Goal: Information Seeking & Learning: Find specific fact

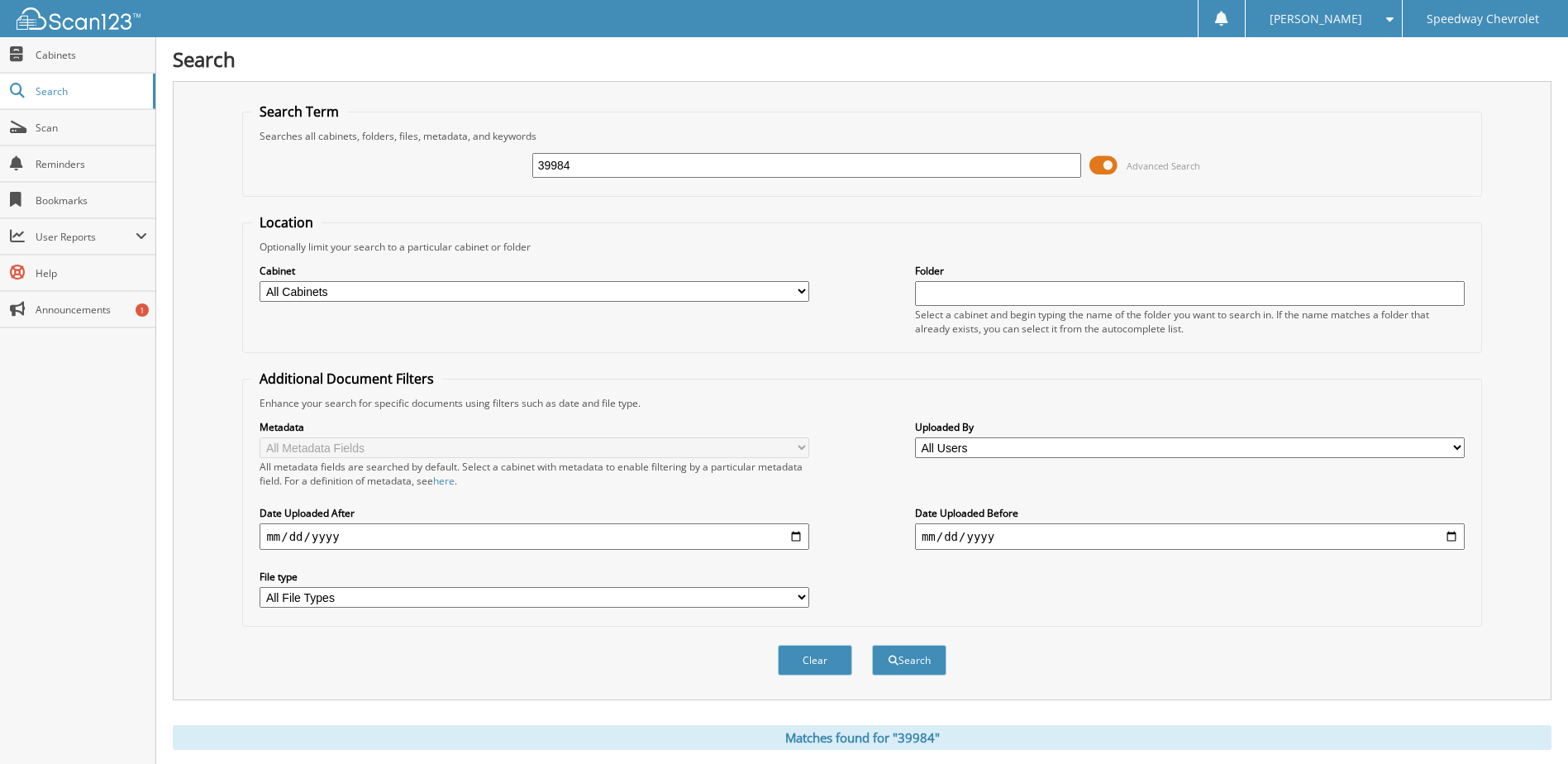
scroll to position [579, 0]
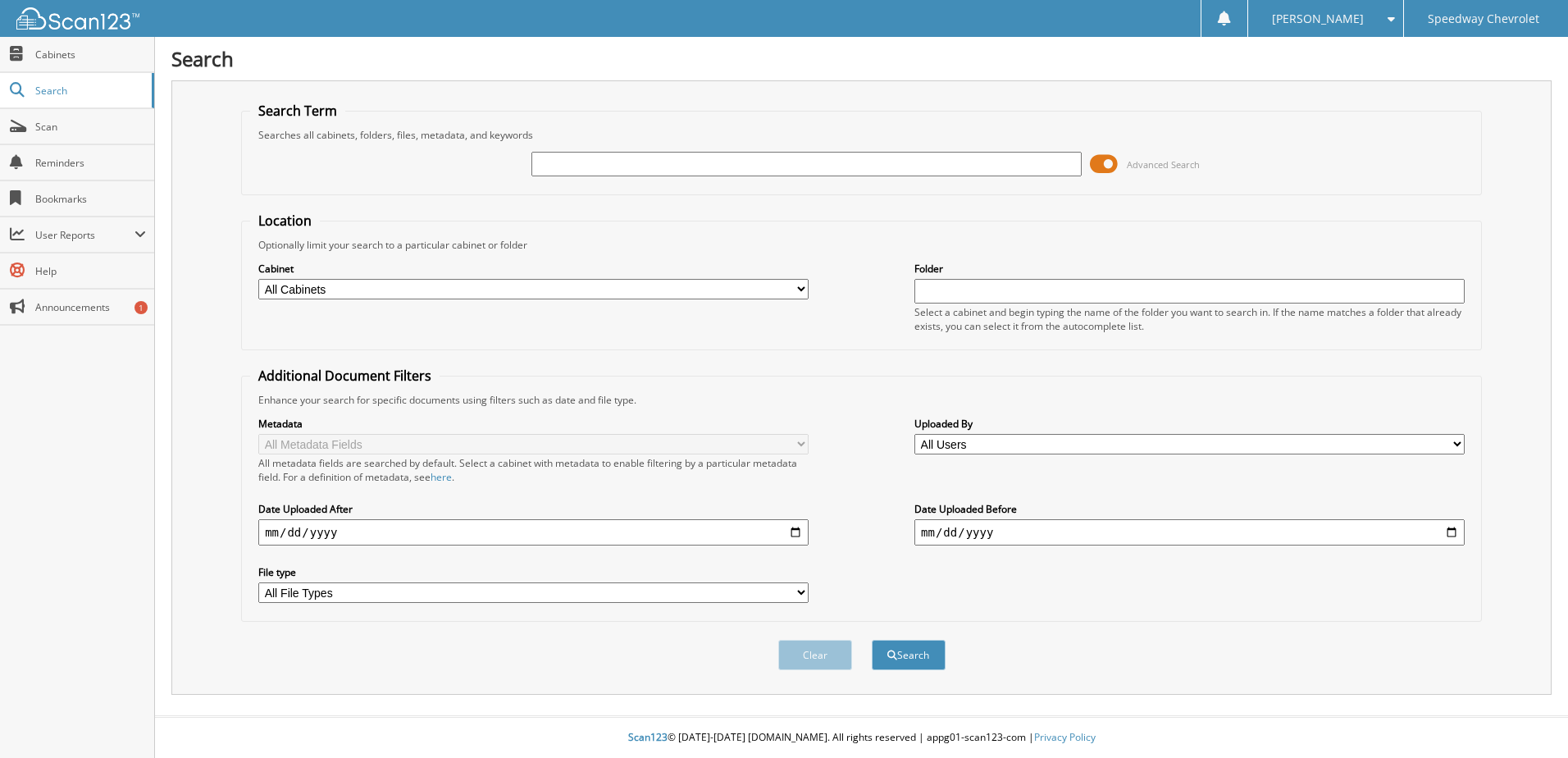
click at [567, 159] on input "text" at bounding box center [806, 164] width 550 height 25
type input "40214"
click at [872, 640] on button "Search" at bounding box center [908, 655] width 74 height 31
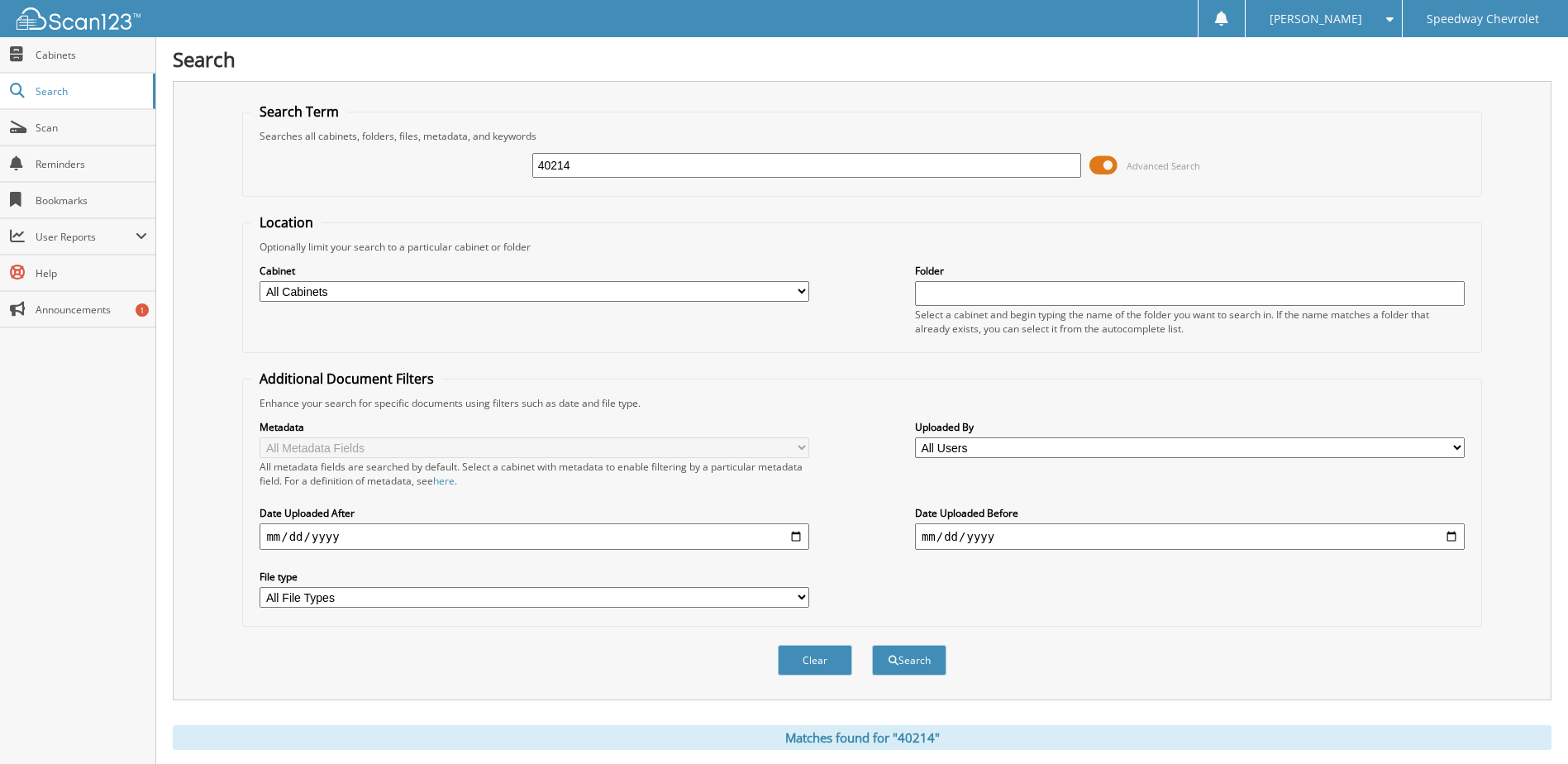
click at [657, 168] on input "40214" at bounding box center [807, 165] width 549 height 25
type input "39343"
click at [872, 645] on button "Search" at bounding box center [909, 660] width 74 height 31
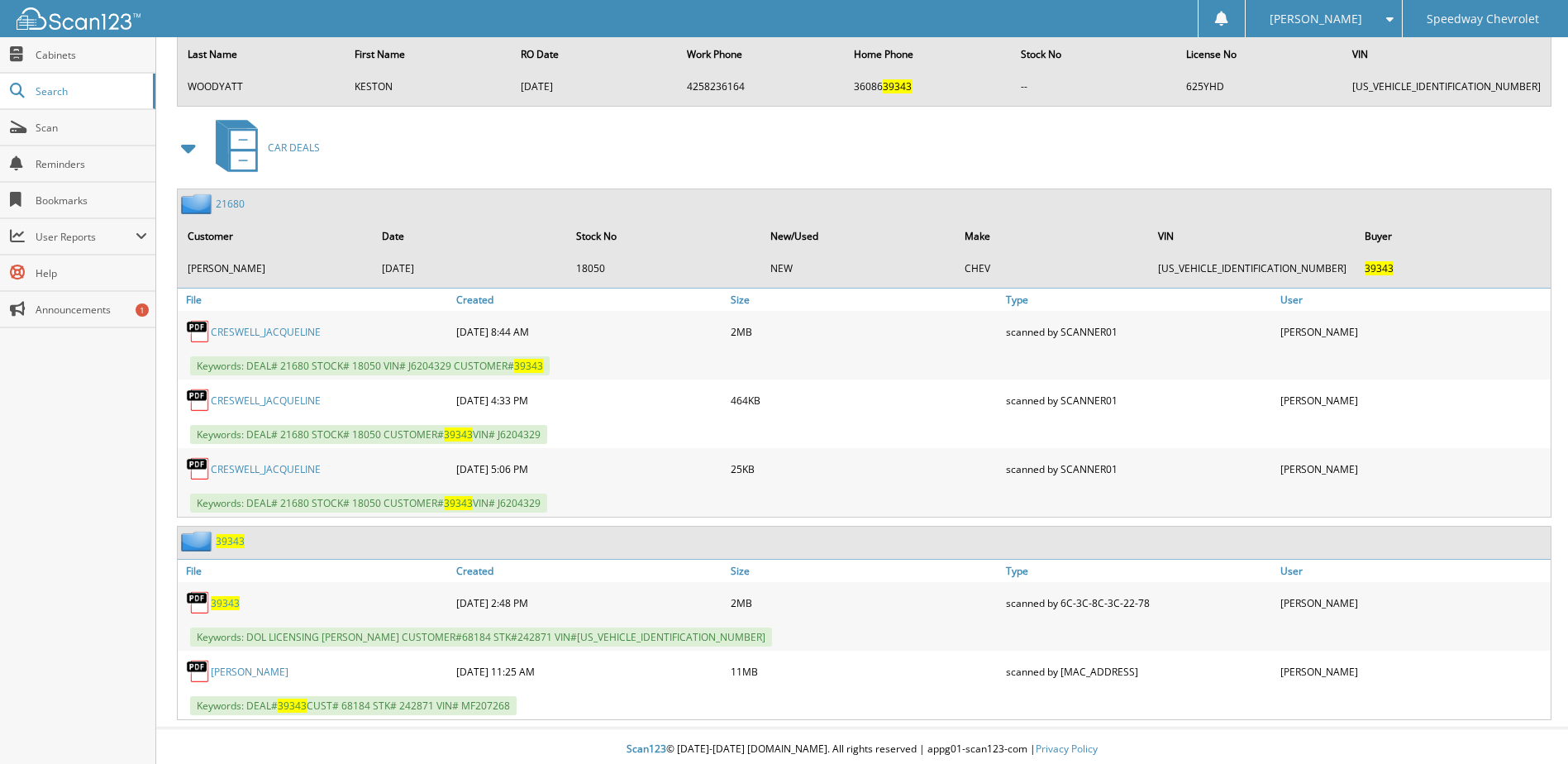
scroll to position [3264, 0]
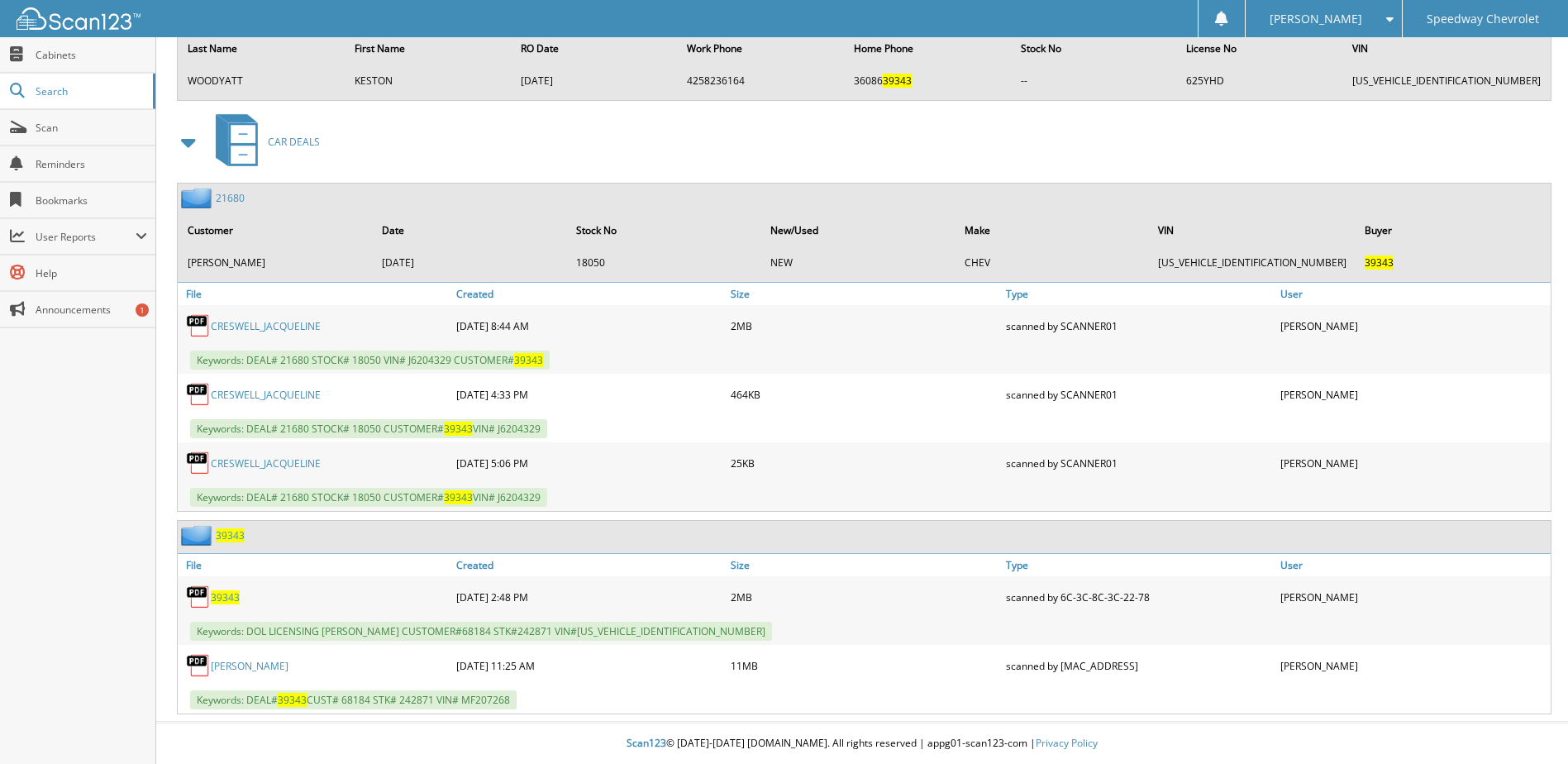
click at [260, 666] on link "BANNON, GUY" at bounding box center [249, 666] width 78 height 14
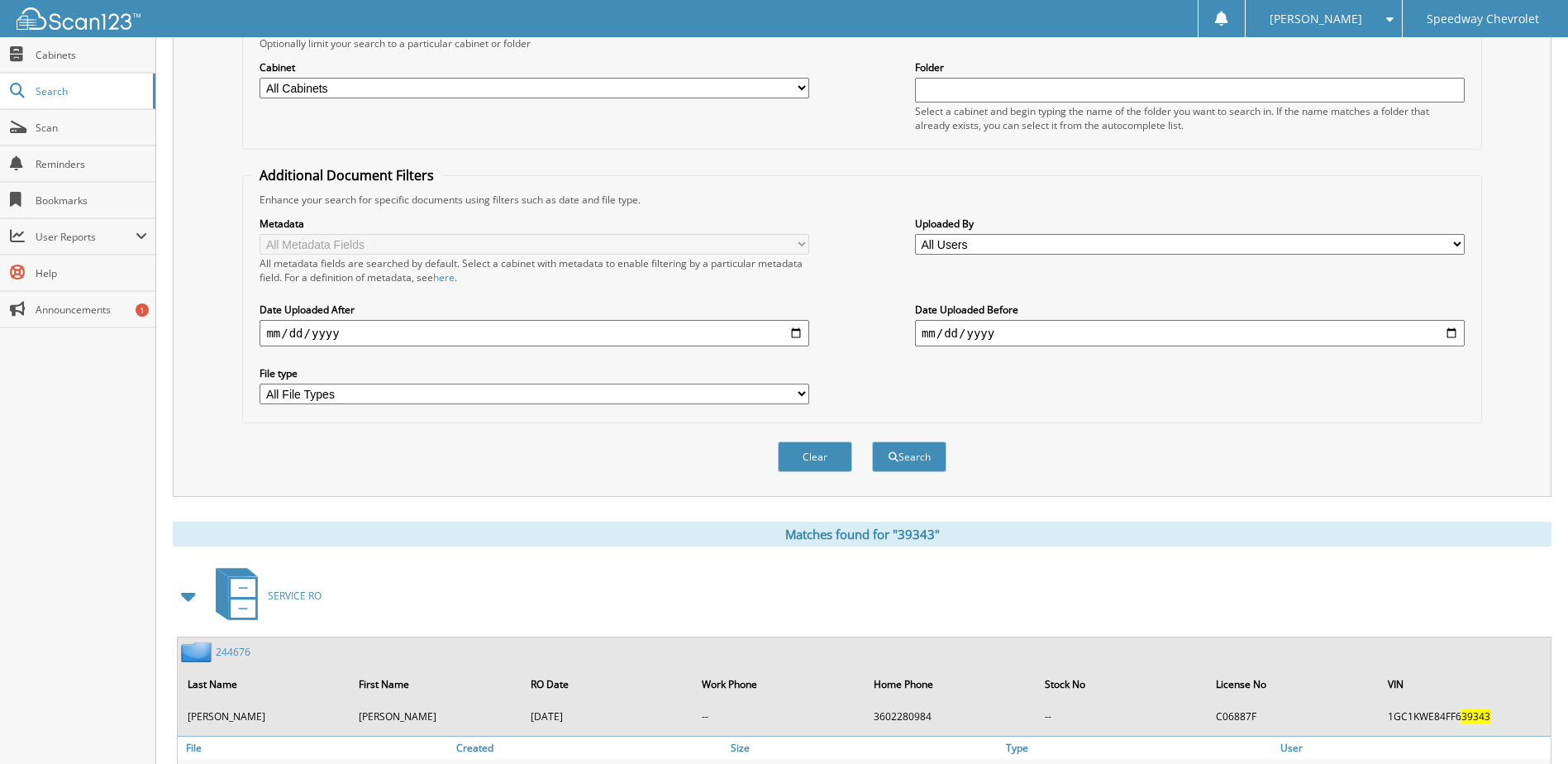
scroll to position [0, 0]
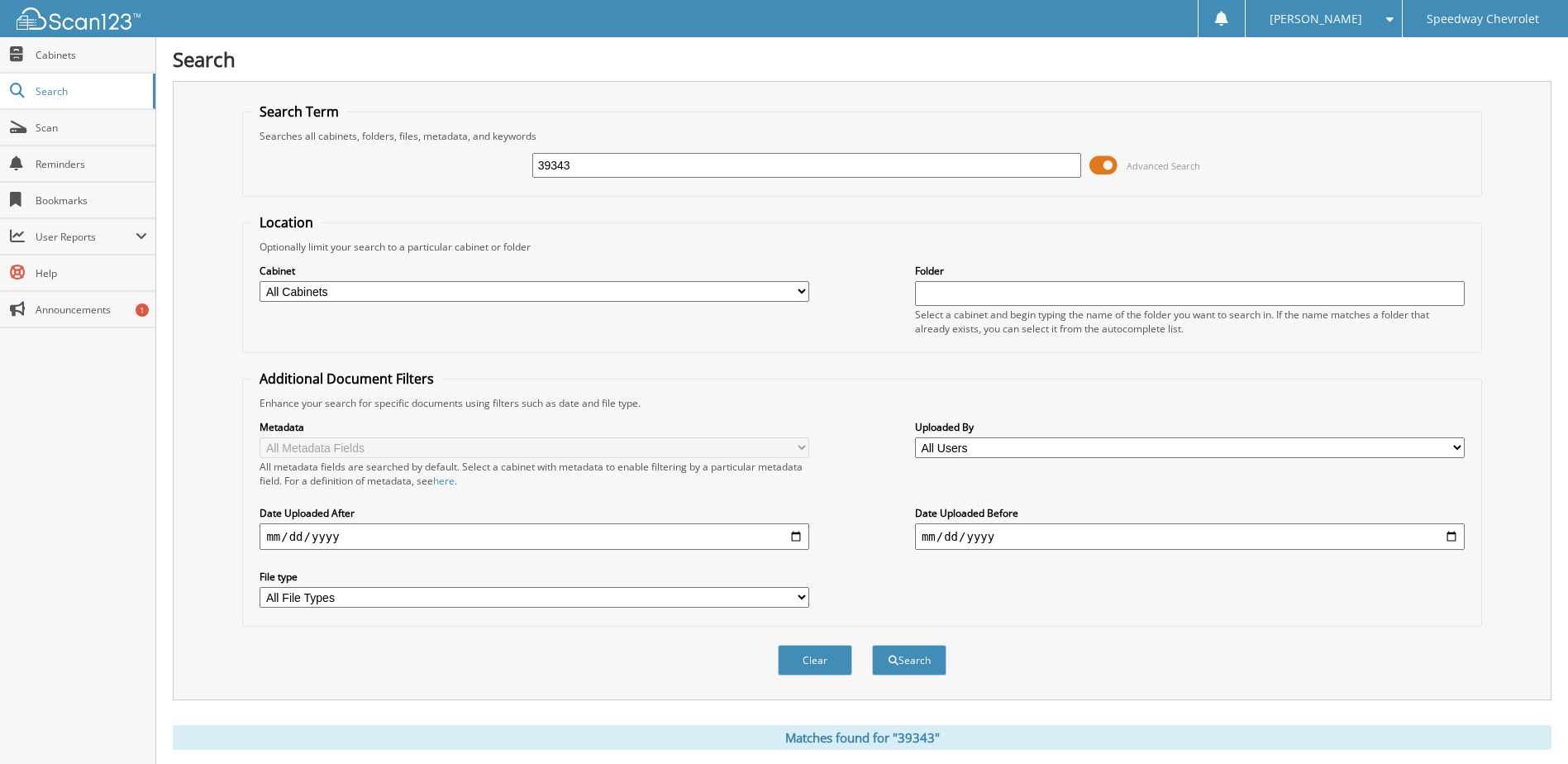
click at [664, 168] on input "39343" at bounding box center [807, 165] width 549 height 25
type input "39992"
click at [872, 645] on button "Search" at bounding box center [909, 660] width 74 height 31
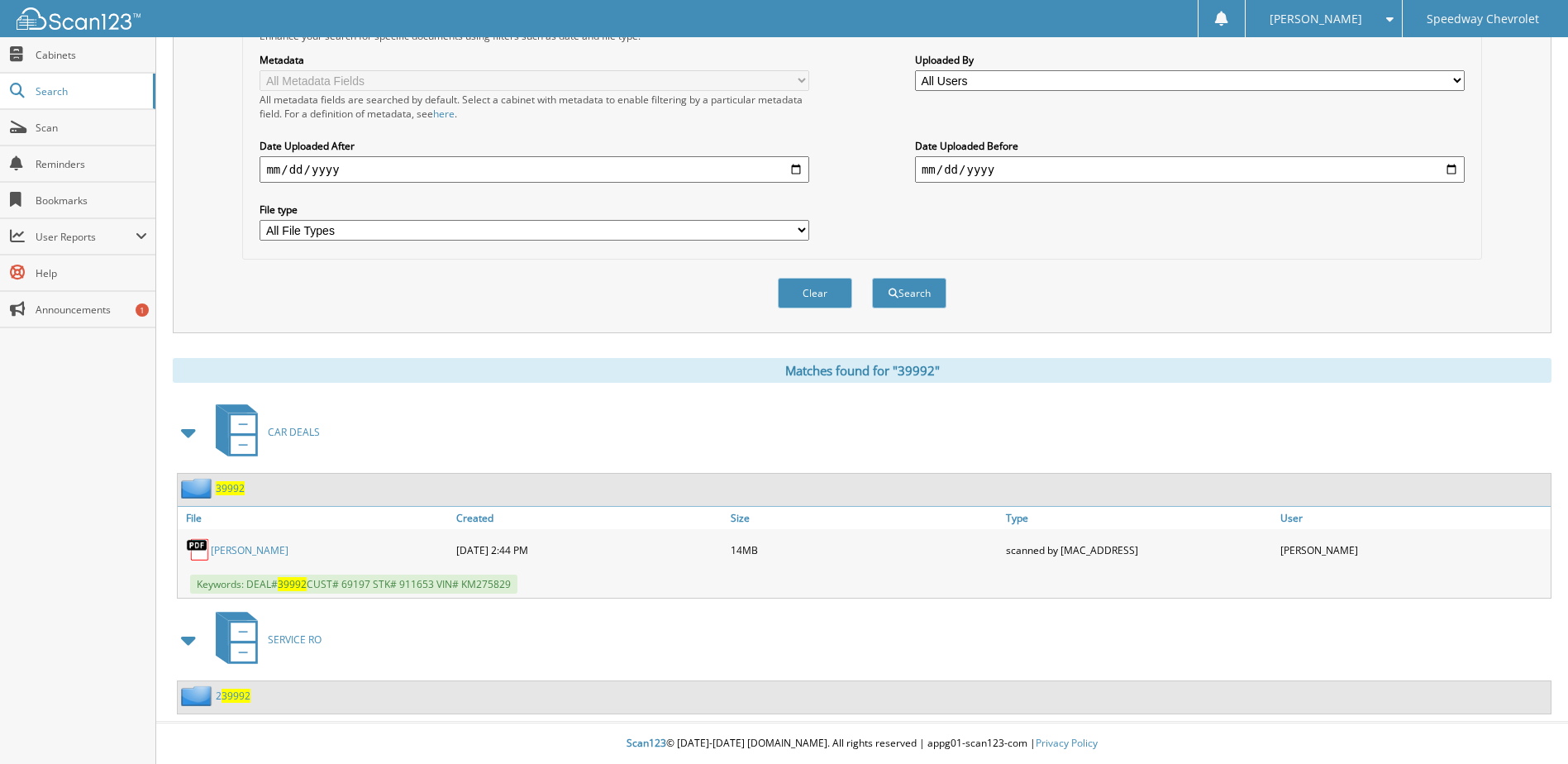
scroll to position [368, 0]
click at [266, 550] on link "[PERSON_NAME]" at bounding box center [249, 550] width 78 height 14
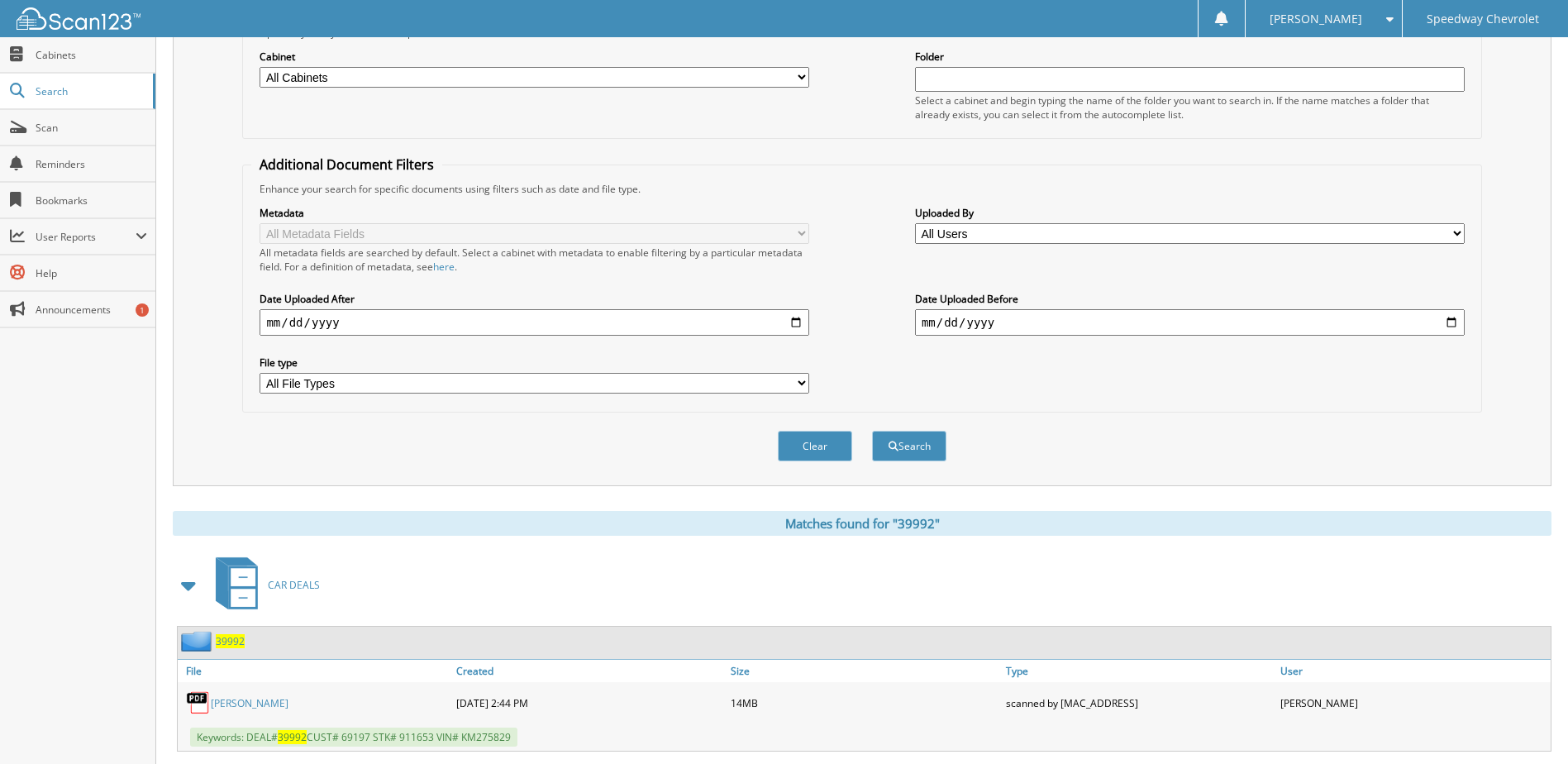
scroll to position [0, 0]
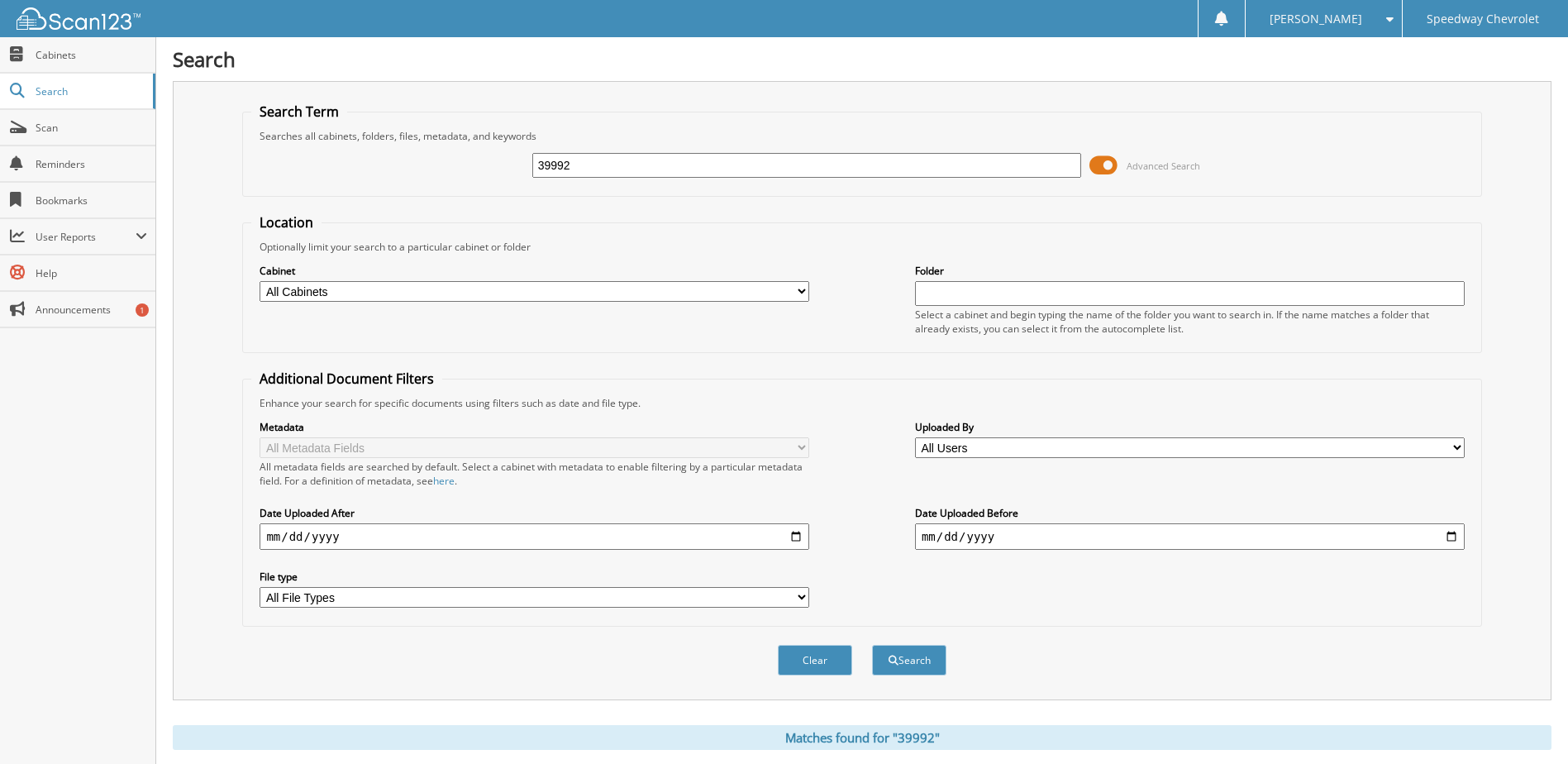
click at [612, 167] on input "39992" at bounding box center [807, 165] width 549 height 25
click at [613, 167] on input "39992" at bounding box center [807, 165] width 549 height 25
type input "39647"
click at [872, 645] on button "Search" at bounding box center [909, 660] width 74 height 31
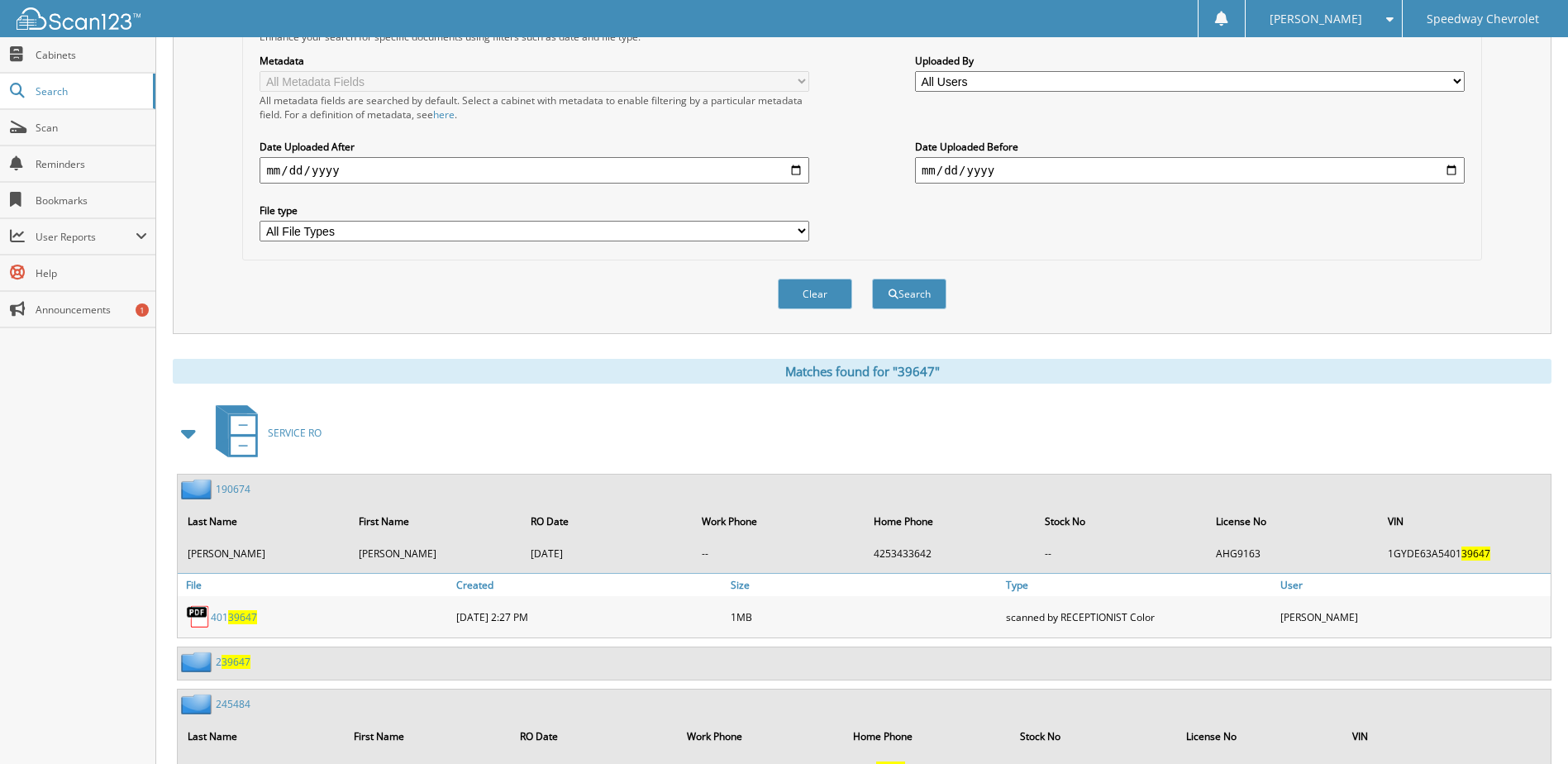
scroll to position [649, 0]
